Goal: Check status: Check status

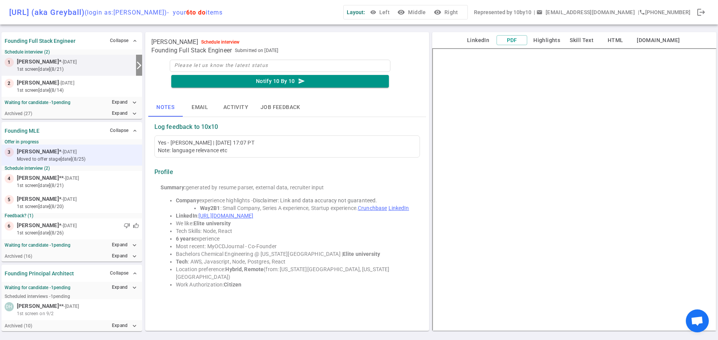
click at [81, 146] on div "3 [PERSON_NAME] * - [DATE] moved to Offer stage [DATE] (8/25)" at bounding box center [72, 155] width 141 height 21
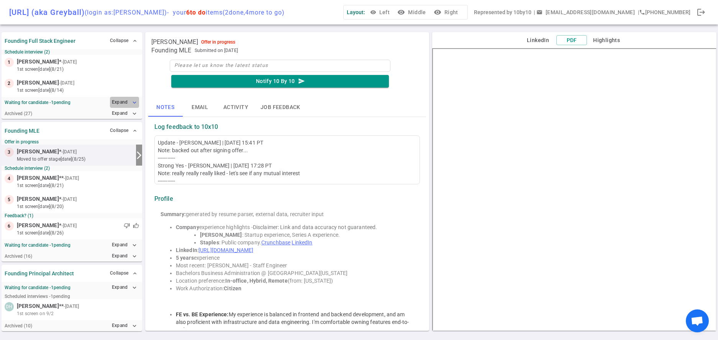
click at [124, 106] on button "Expand expand_more" at bounding box center [124, 102] width 29 height 11
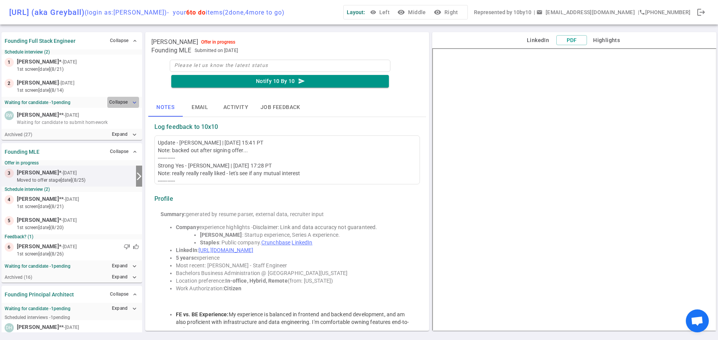
click at [124, 106] on button "Collapse expand_more" at bounding box center [123, 102] width 32 height 11
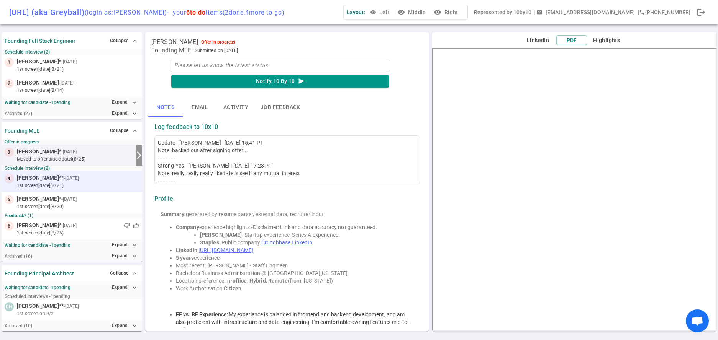
scroll to position [2, 0]
click at [119, 182] on small "1st Screen [DATE] (8/21)" at bounding box center [78, 183] width 122 height 7
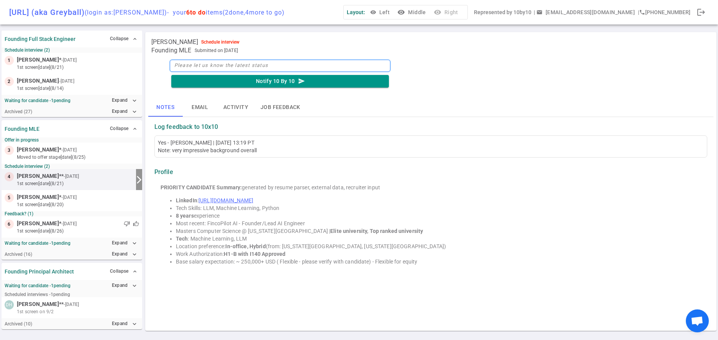
scroll to position [0, 0]
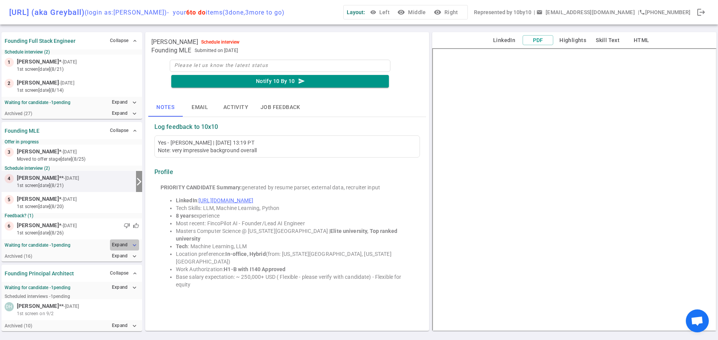
click at [123, 242] on button "Expand expand_more" at bounding box center [124, 245] width 29 height 11
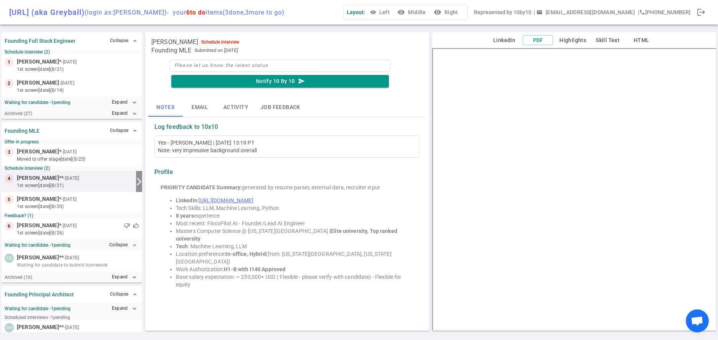
scroll to position [23, 0]
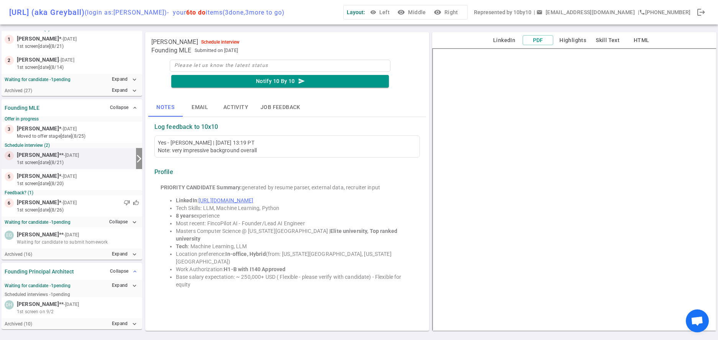
click at [126, 271] on button "Collapse expand_less" at bounding box center [123, 271] width 31 height 11
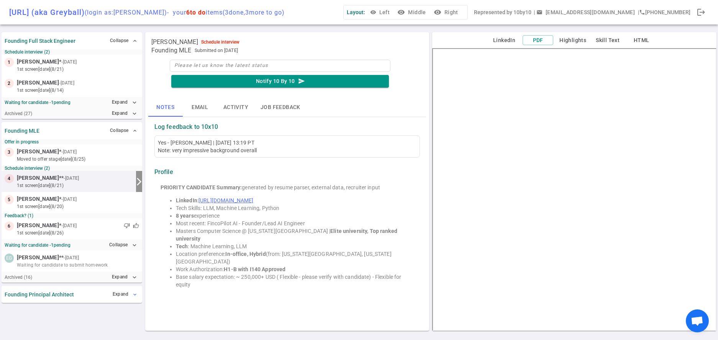
scroll to position [0, 0]
click at [124, 292] on button "Expand expand_more" at bounding box center [125, 294] width 28 height 11
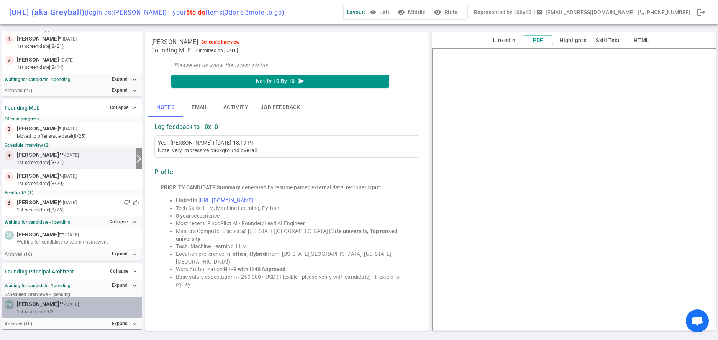
click at [123, 311] on div "1st screen on 9/2" at bounding box center [78, 312] width 122 height 7
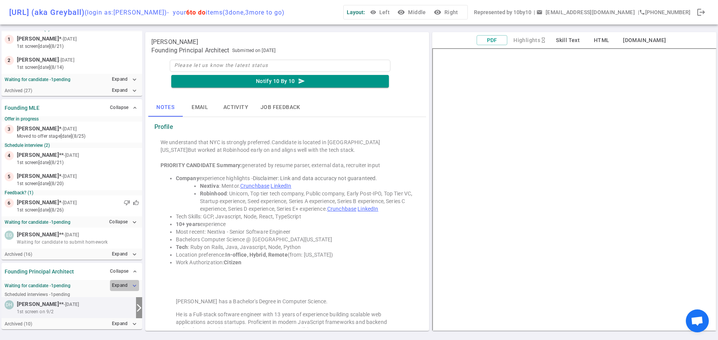
click at [126, 281] on button "Expand expand_more" at bounding box center [124, 285] width 29 height 11
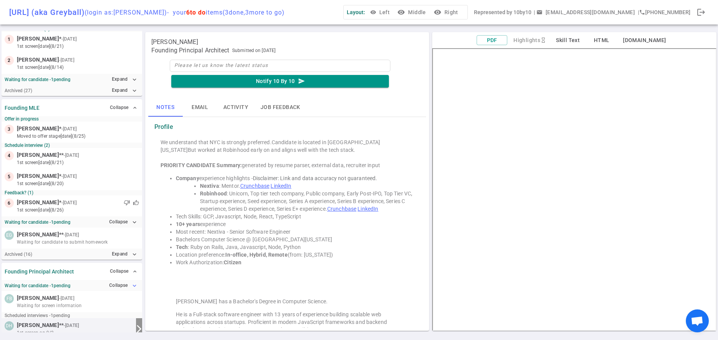
scroll to position [44, 0]
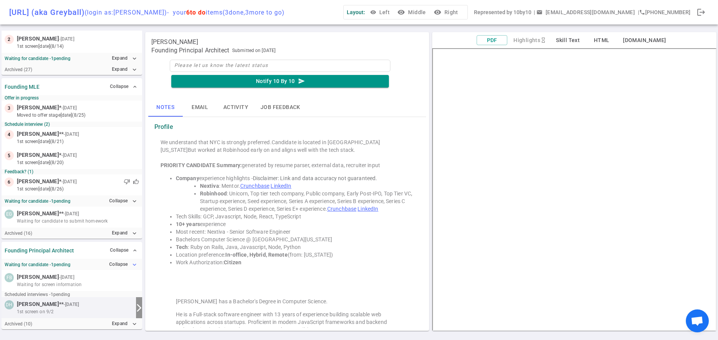
click at [126, 281] on div at bounding box center [107, 278] width 63 height 8
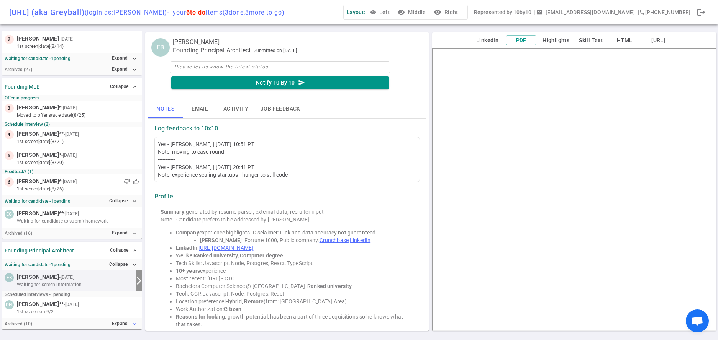
click at [129, 326] on button "Expand expand_more" at bounding box center [124, 324] width 29 height 11
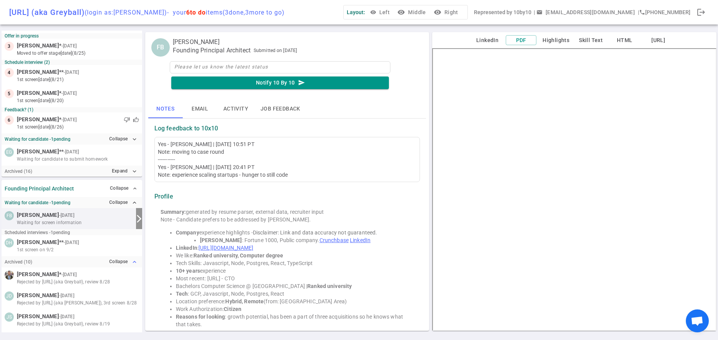
scroll to position [107, 0]
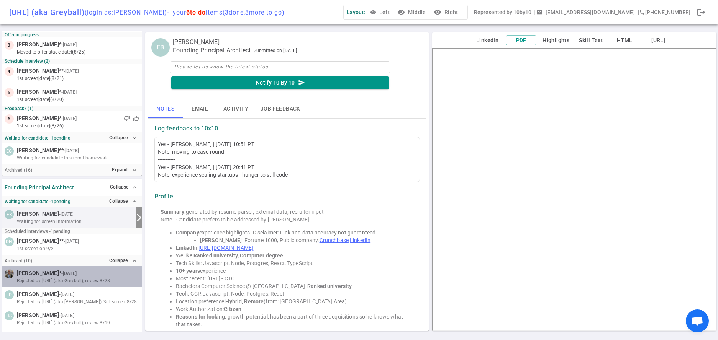
click at [106, 284] on span "Rejected by [URL] (aka Greyball), review 8/28" at bounding box center [63, 281] width 93 height 7
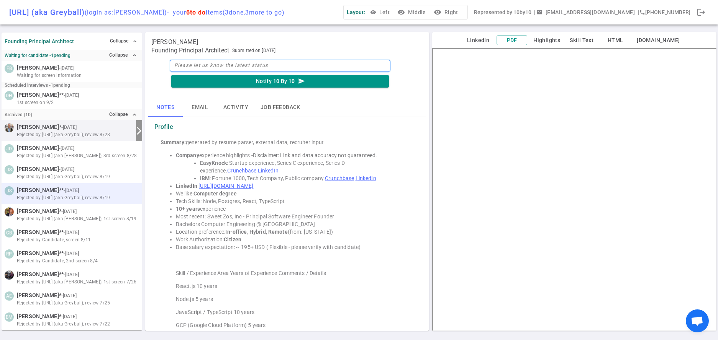
scroll to position [255, 0]
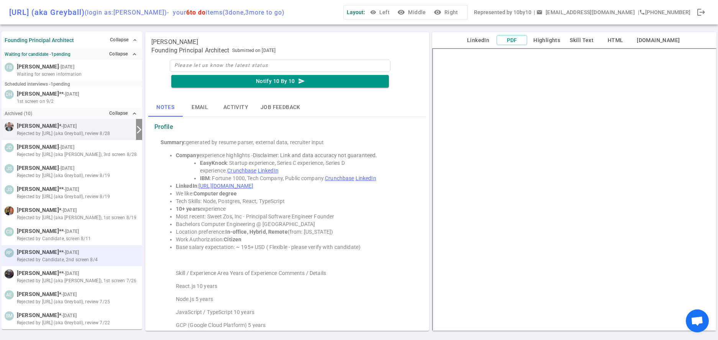
click at [67, 252] on small "- [DATE]" at bounding box center [71, 252] width 15 height 7
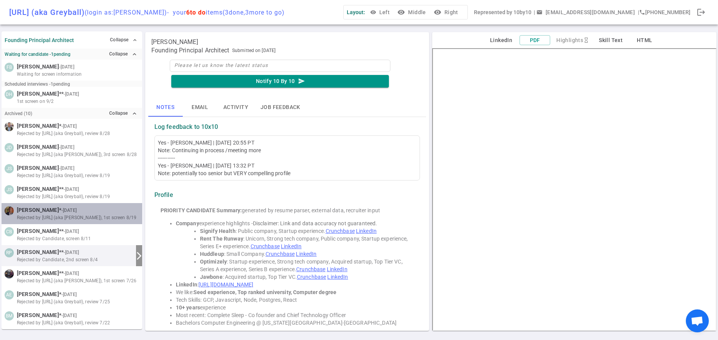
click at [84, 204] on div "[PERSON_NAME] * - [DATE] Rejected by [URL] (aka [PERSON_NAME]), 1st screen 8/19" at bounding box center [72, 213] width 141 height 21
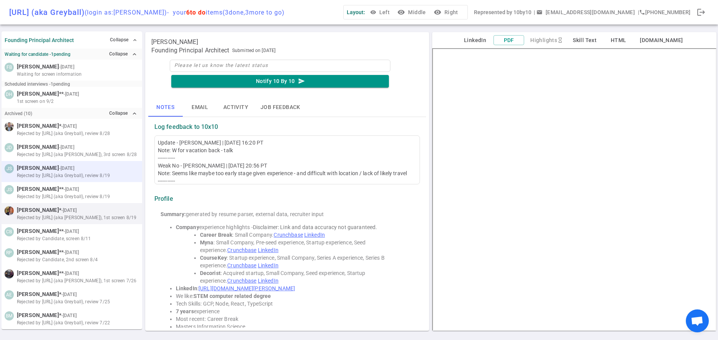
click at [85, 162] on div "[PERSON_NAME] [PERSON_NAME] - [DATE] Rejected by [URL] (aka Greyball), review 8…" at bounding box center [72, 171] width 141 height 21
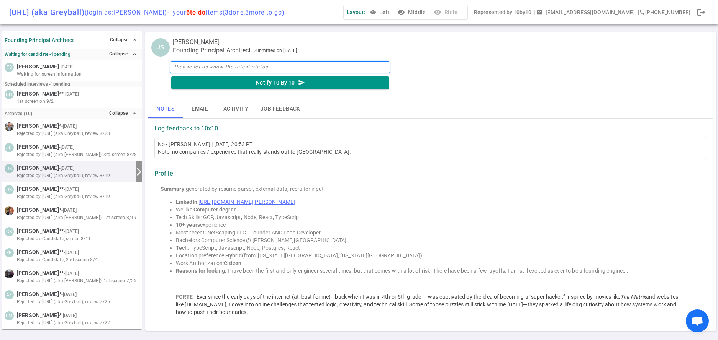
scroll to position [245, 0]
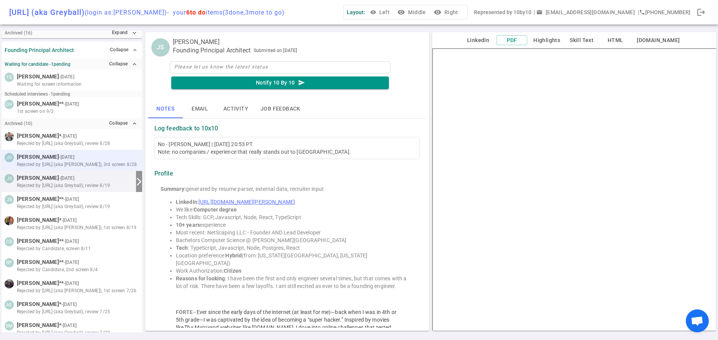
click at [85, 169] on div "[PERSON_NAME] - [DATE] Rejected by [URL] (aka [PERSON_NAME]), 3rd screen 8/28" at bounding box center [72, 160] width 141 height 21
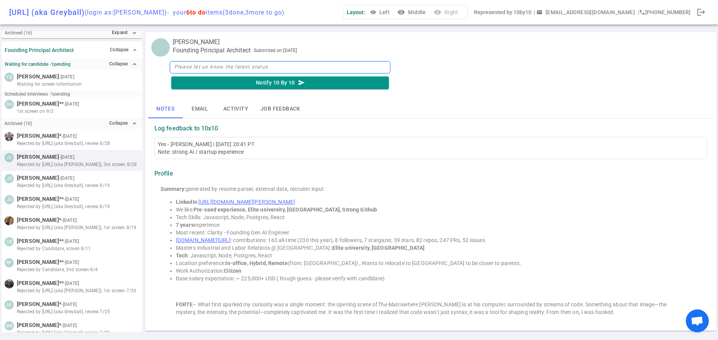
scroll to position [224, 0]
